Goal: Use online tool/utility

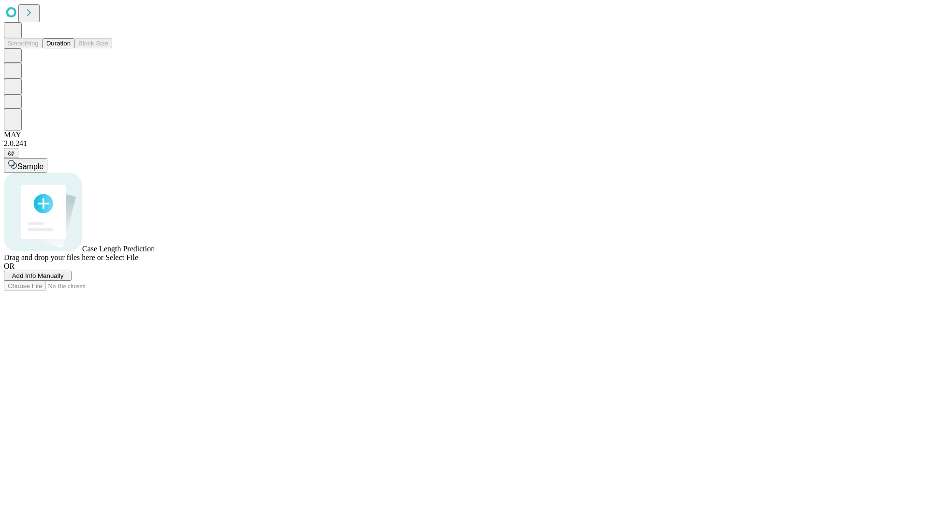
click at [71, 48] on button "Duration" at bounding box center [59, 43] width 32 height 10
click at [138, 261] on span "Select File" at bounding box center [121, 257] width 33 height 8
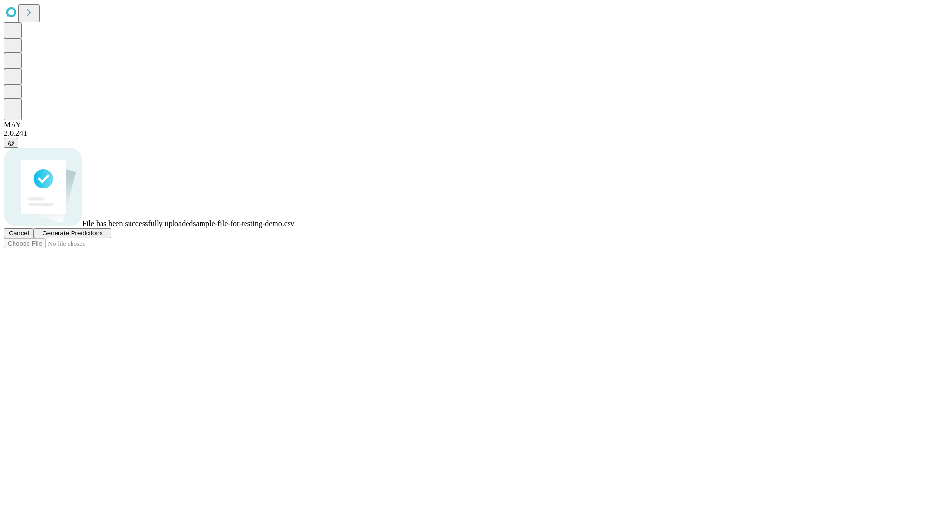
click at [102, 237] on span "Generate Predictions" at bounding box center [72, 232] width 60 height 7
